Goal: Navigation & Orientation: Find specific page/section

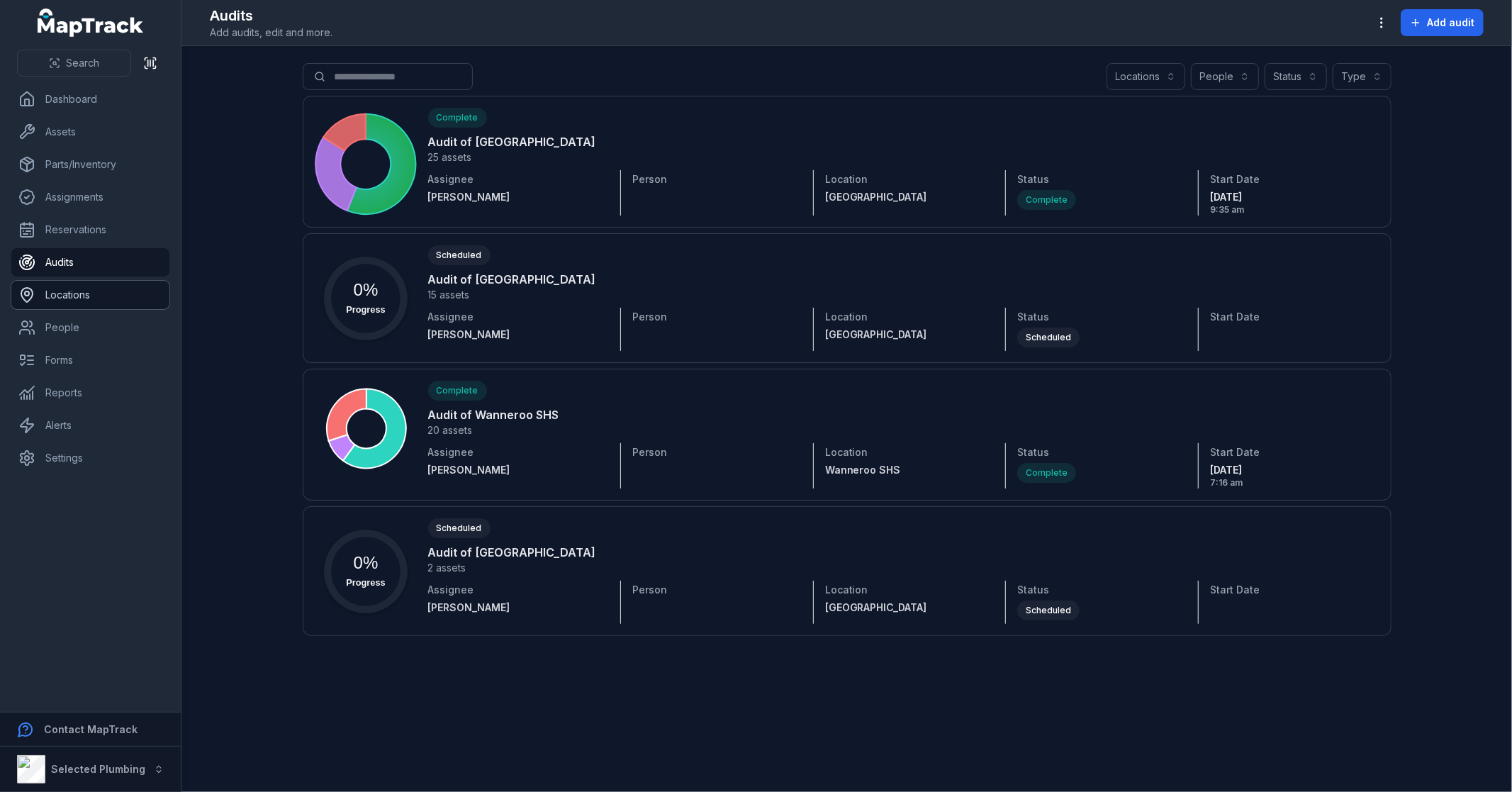
click at [94, 287] on link "Locations" at bounding box center [91, 295] width 158 height 28
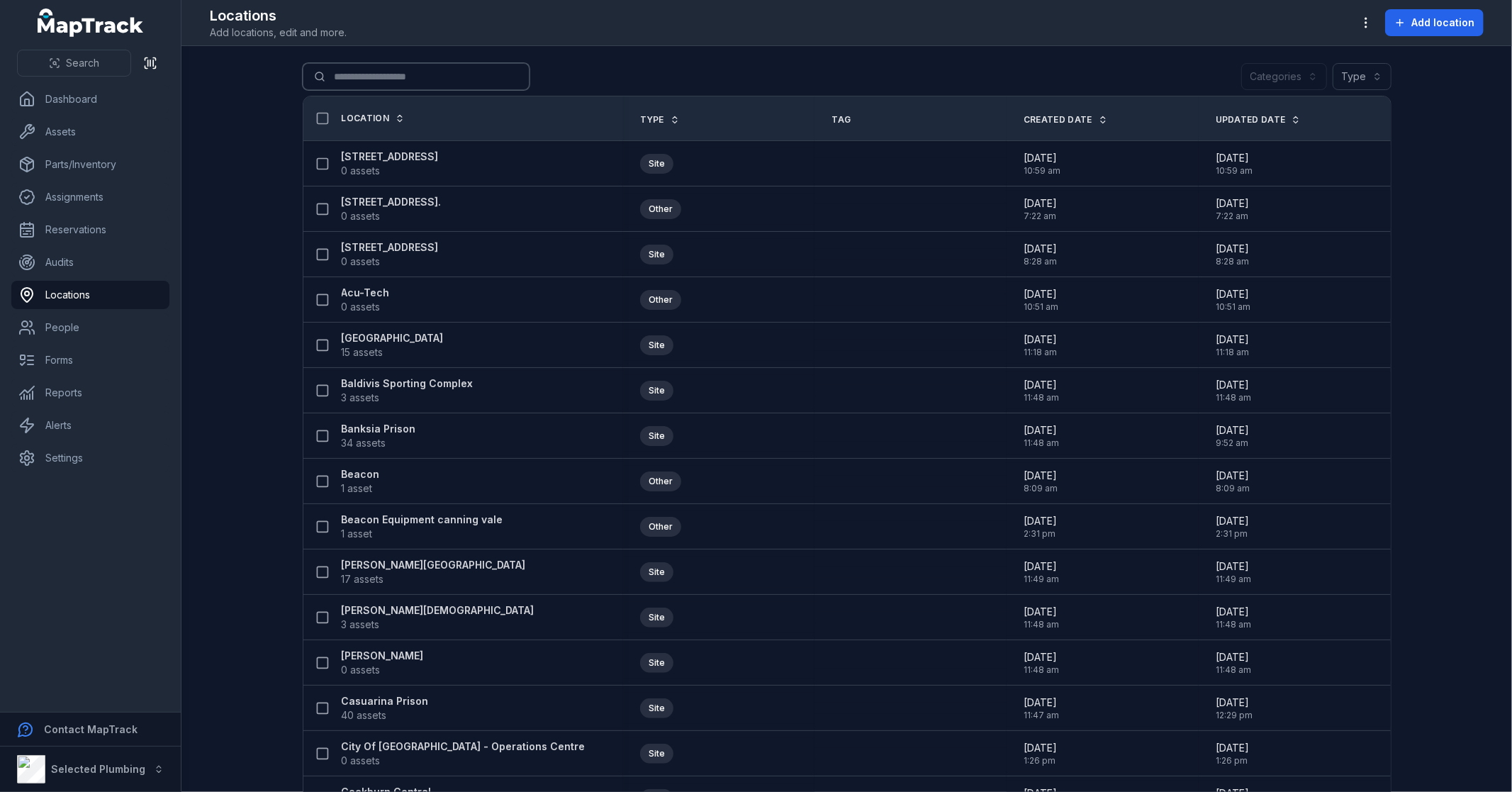
drag, startPoint x: 345, startPoint y: 84, endPoint x: 335, endPoint y: 80, distance: 10.8
click at [345, 85] on input "Search for locations" at bounding box center [416, 77] width 227 height 27
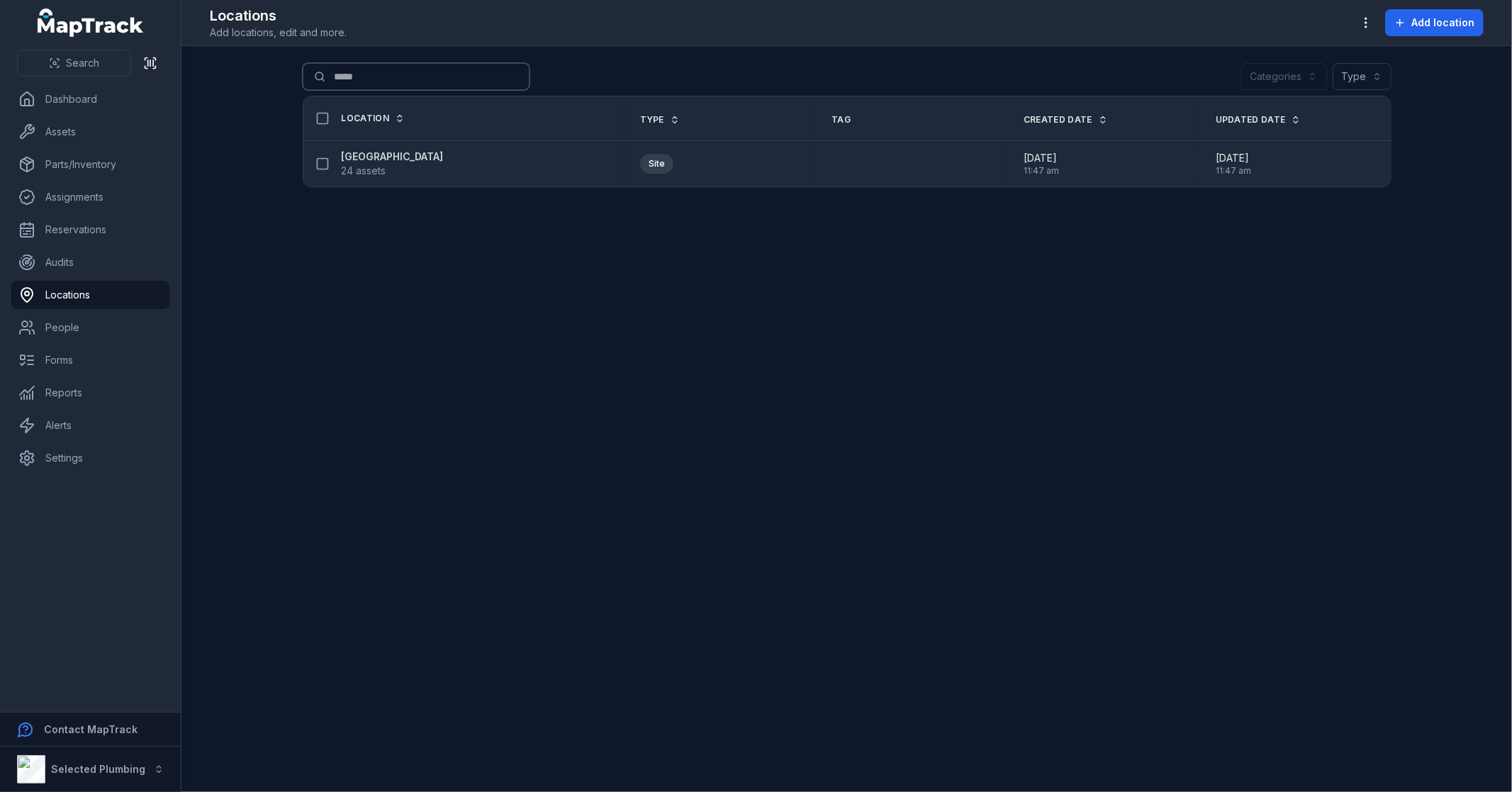
type input "*****"
click at [366, 161] on strong "[GEOGRAPHIC_DATA]" at bounding box center [393, 156] width 102 height 14
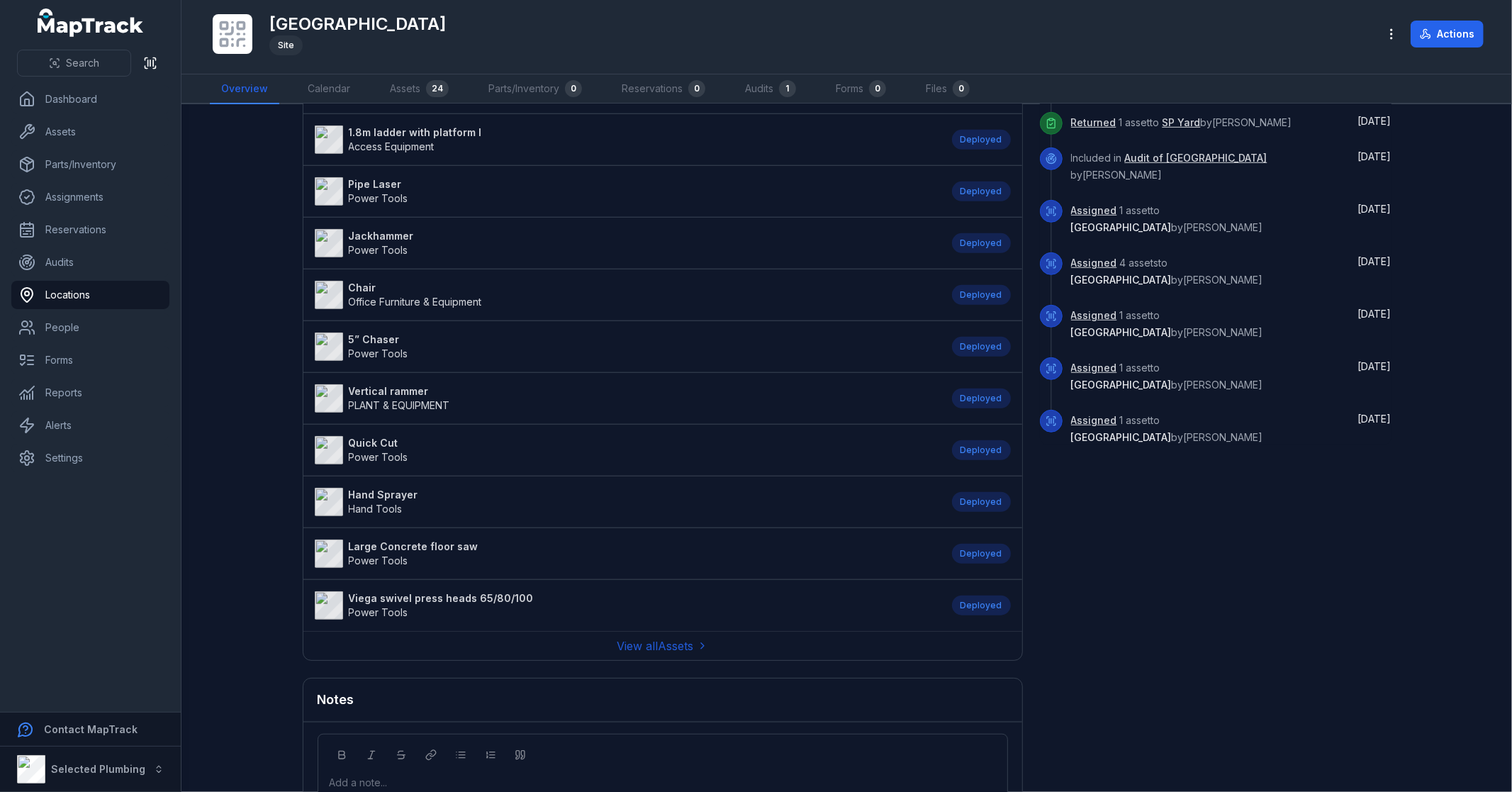
scroll to position [889, 0]
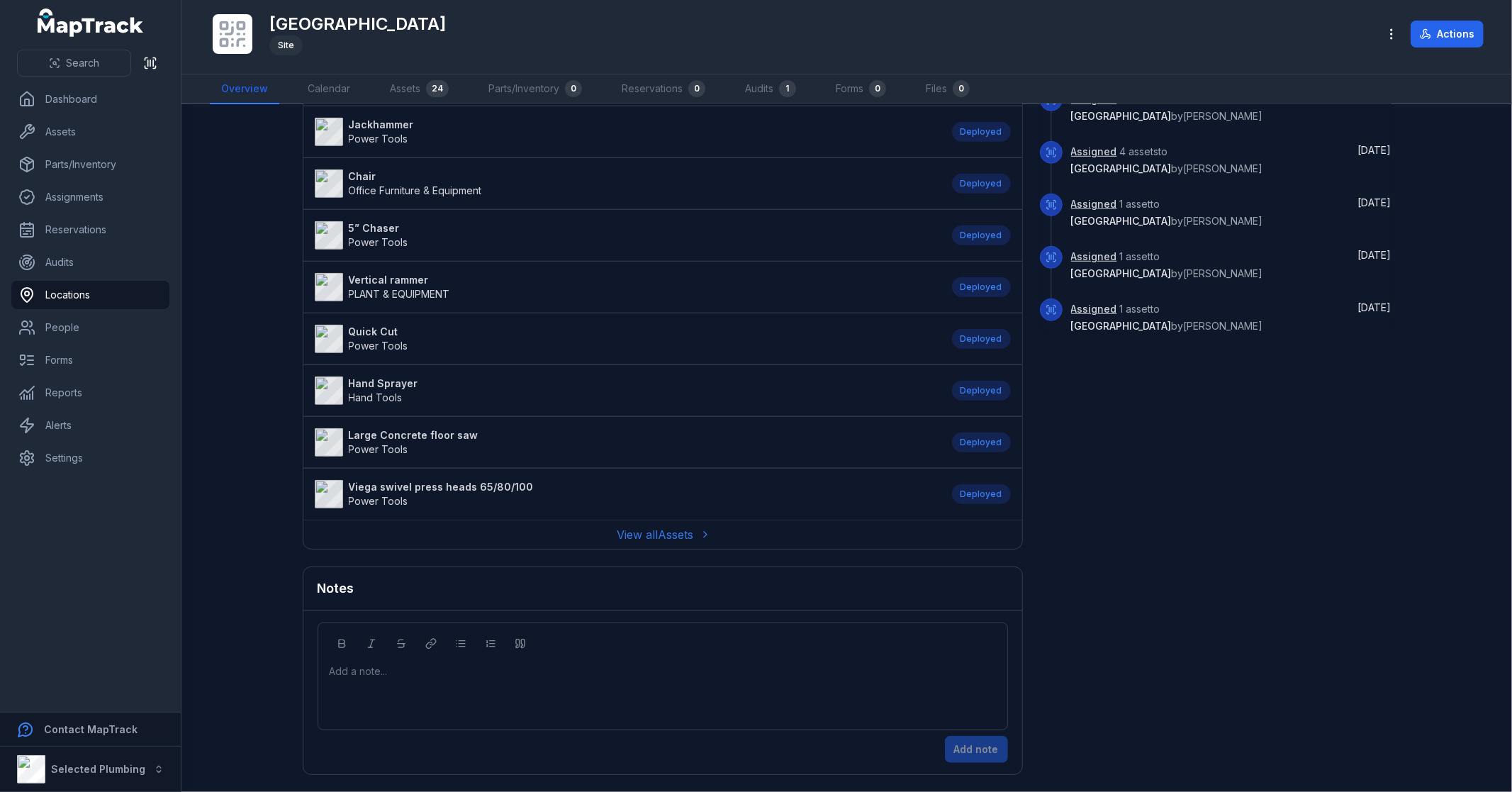
click at [654, 529] on link "View all Assets" at bounding box center [662, 534] width 91 height 17
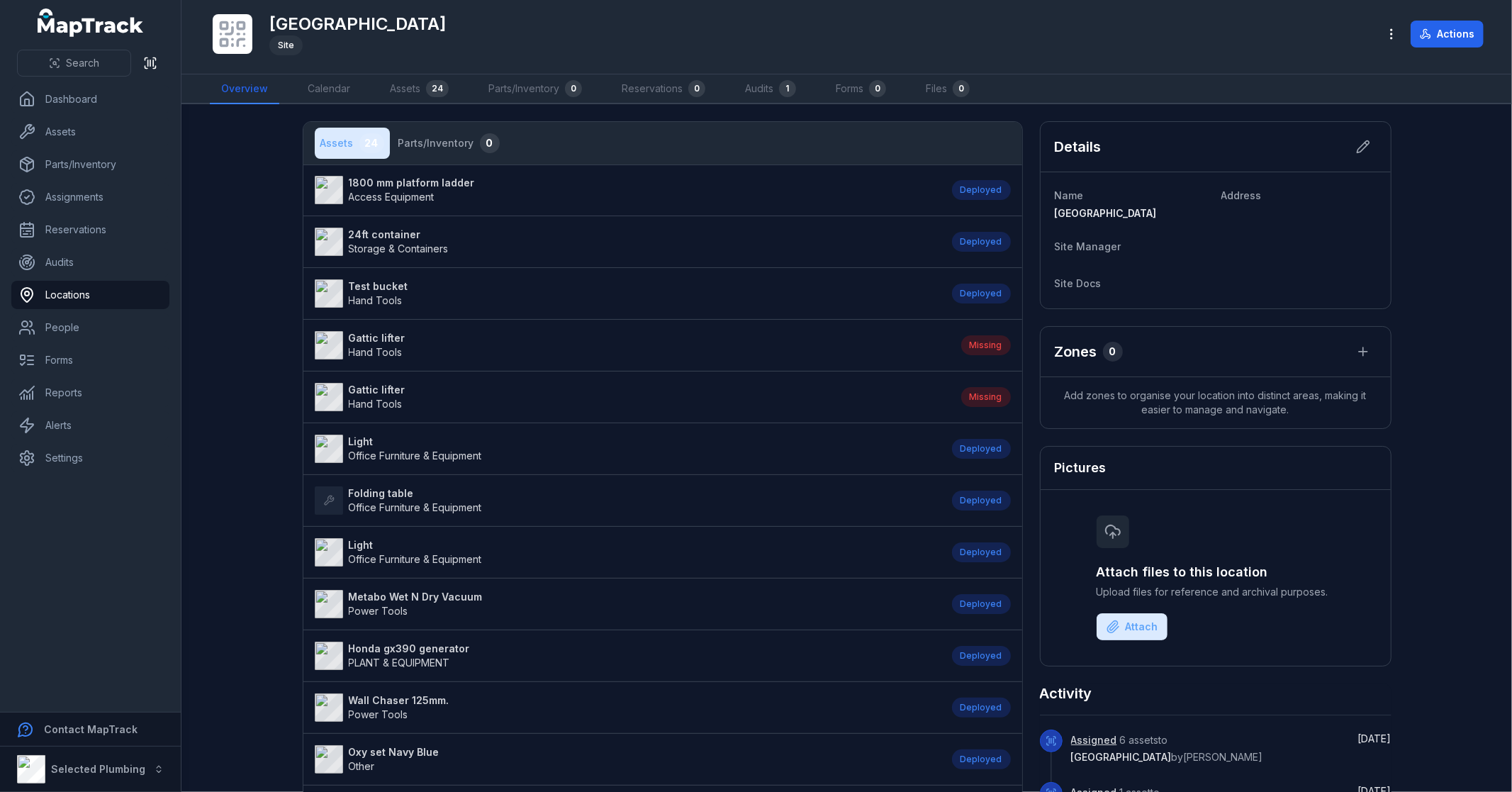
click at [250, 383] on main "Assets 24 Parts/Inventory 0 1800 mm platform ladder Access Equipment Deployed 2…" at bounding box center [847, 448] width 1331 height 688
click at [79, 101] on link "Dashboard" at bounding box center [91, 99] width 158 height 28
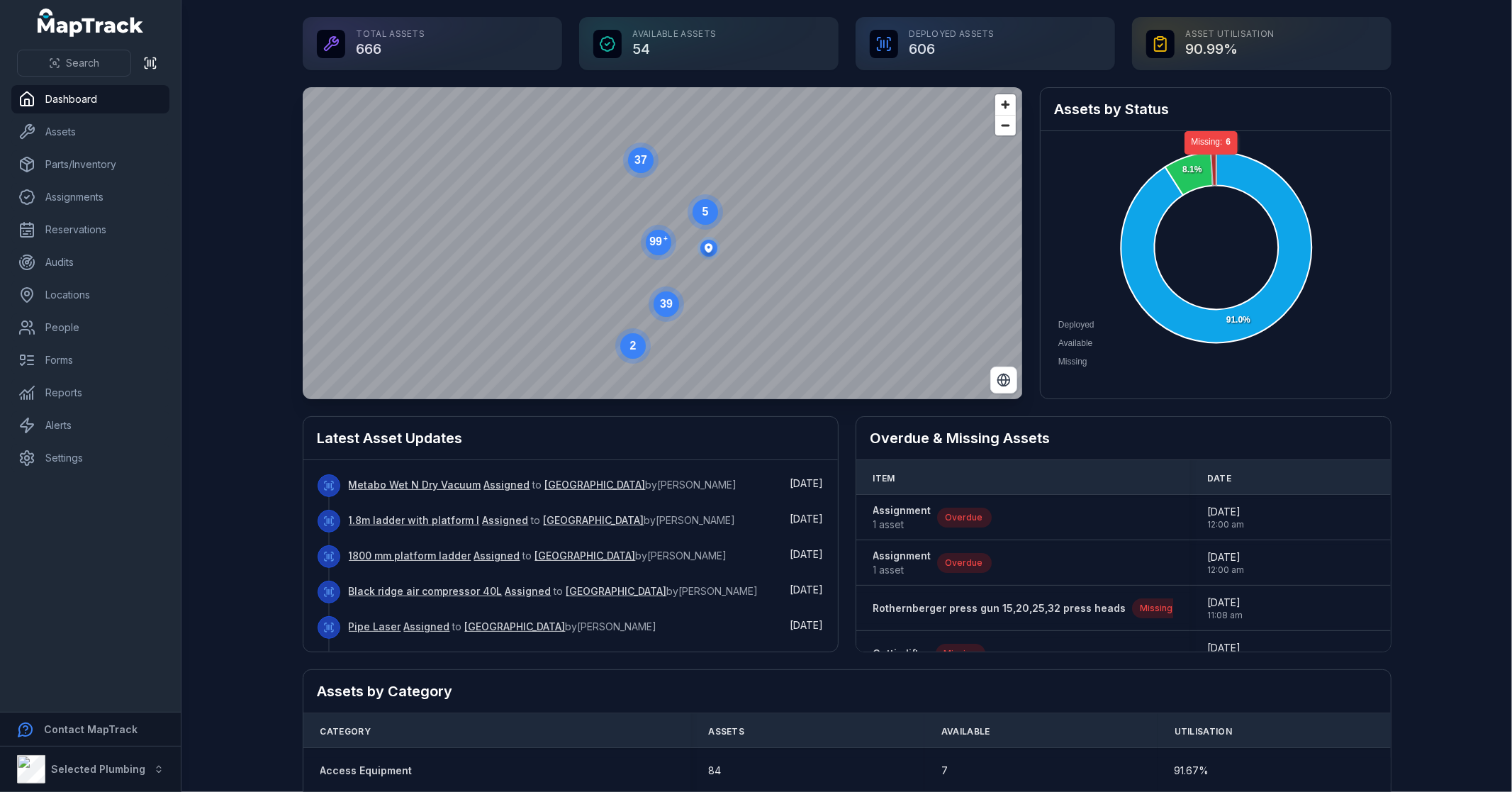
click at [1211, 161] on icon at bounding box center [1213, 169] width 6 height 33
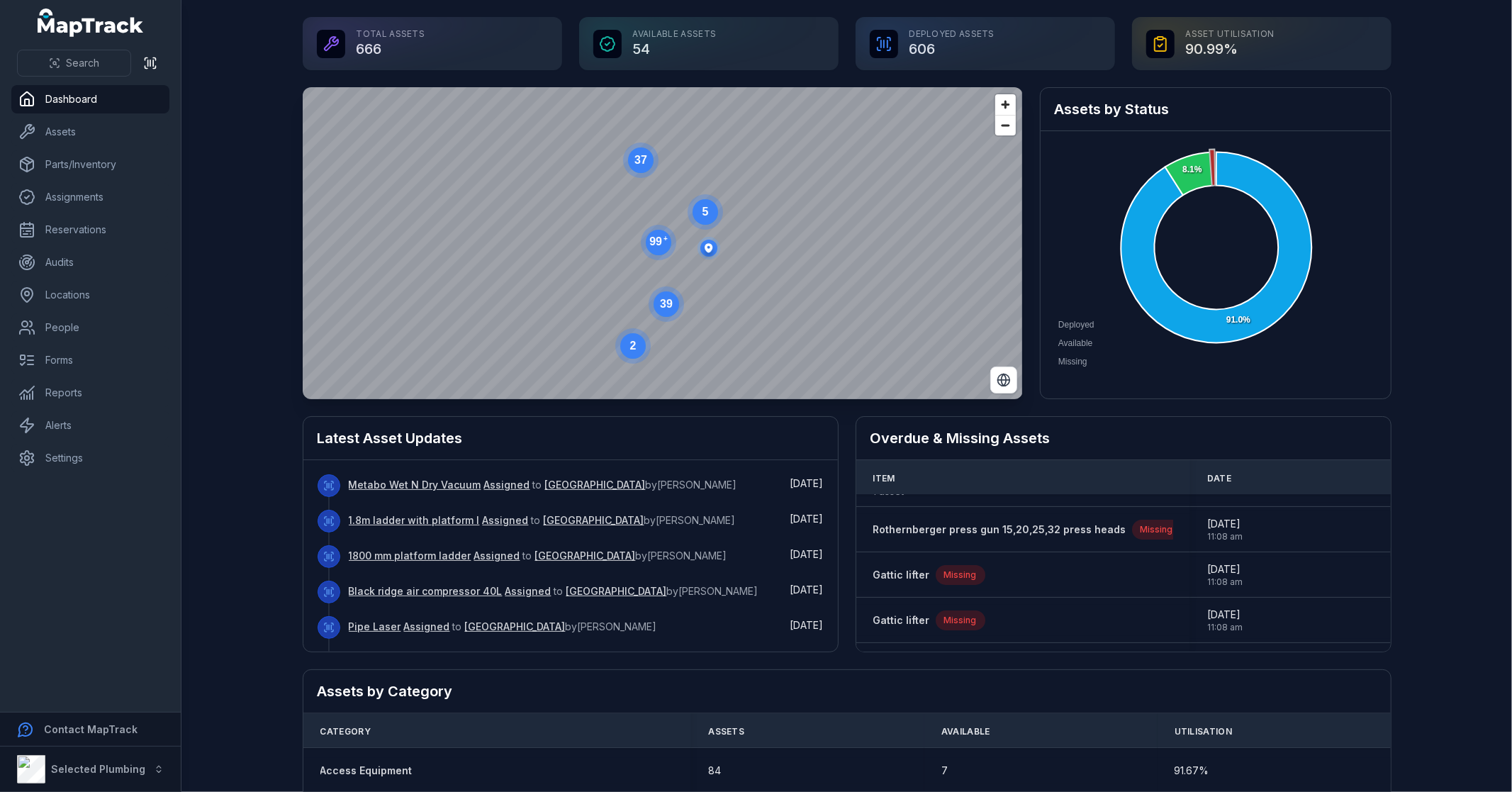
click at [257, 248] on main "Total Assets 666 Available Assets 54 Deployed Assets 606 Asset utilisation 90.9…" at bounding box center [847, 396] width 1331 height 792
